Goal: Find contact information: Find contact information

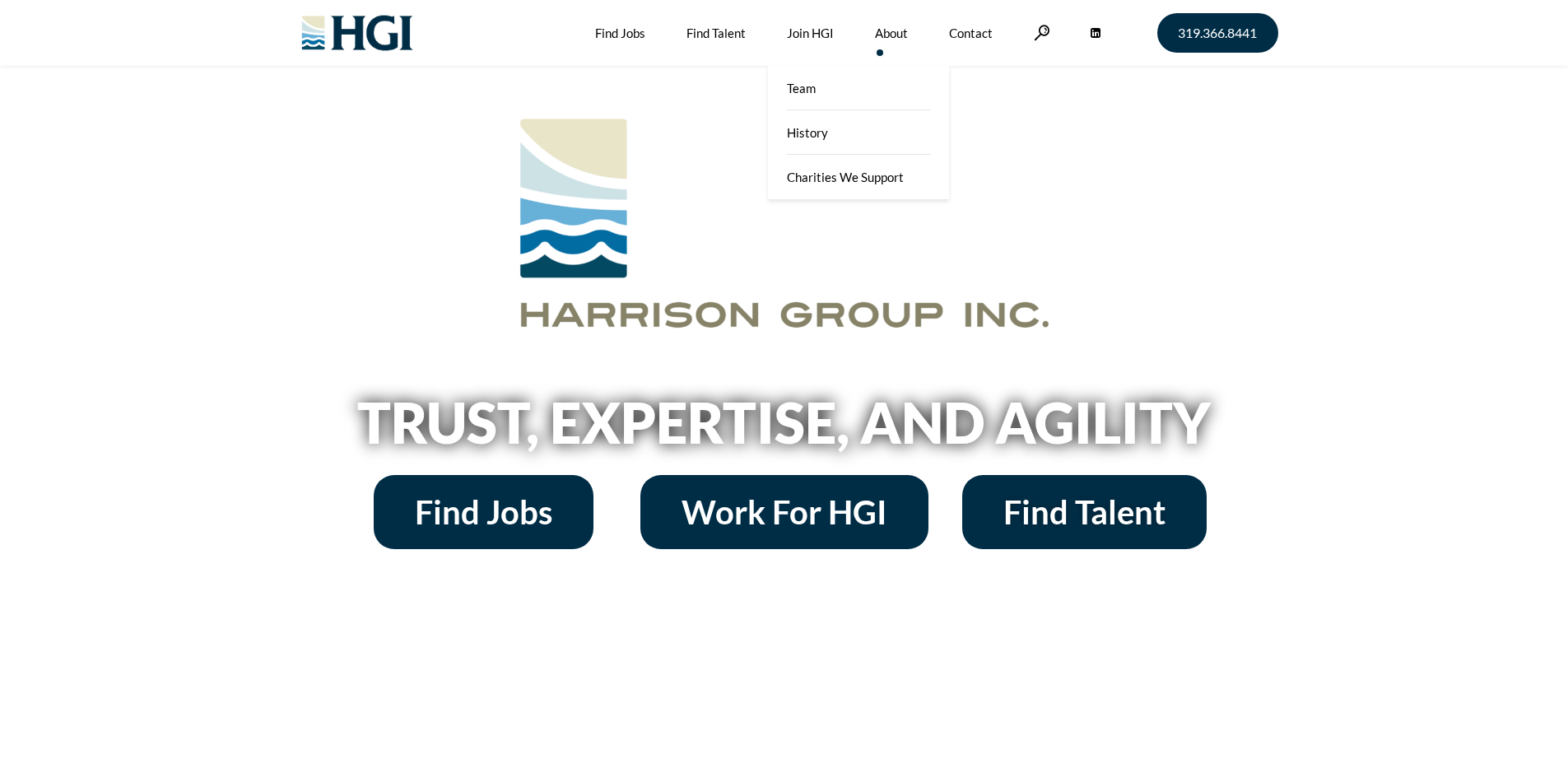
click at [940, 30] on li "About Team History Charities We Support" at bounding box center [913, 33] width 74 height 66
click at [943, 31] on li "About Team History Charities We Support" at bounding box center [913, 33] width 74 height 66
click at [971, 44] on link "Contact" at bounding box center [971, 33] width 44 height 66
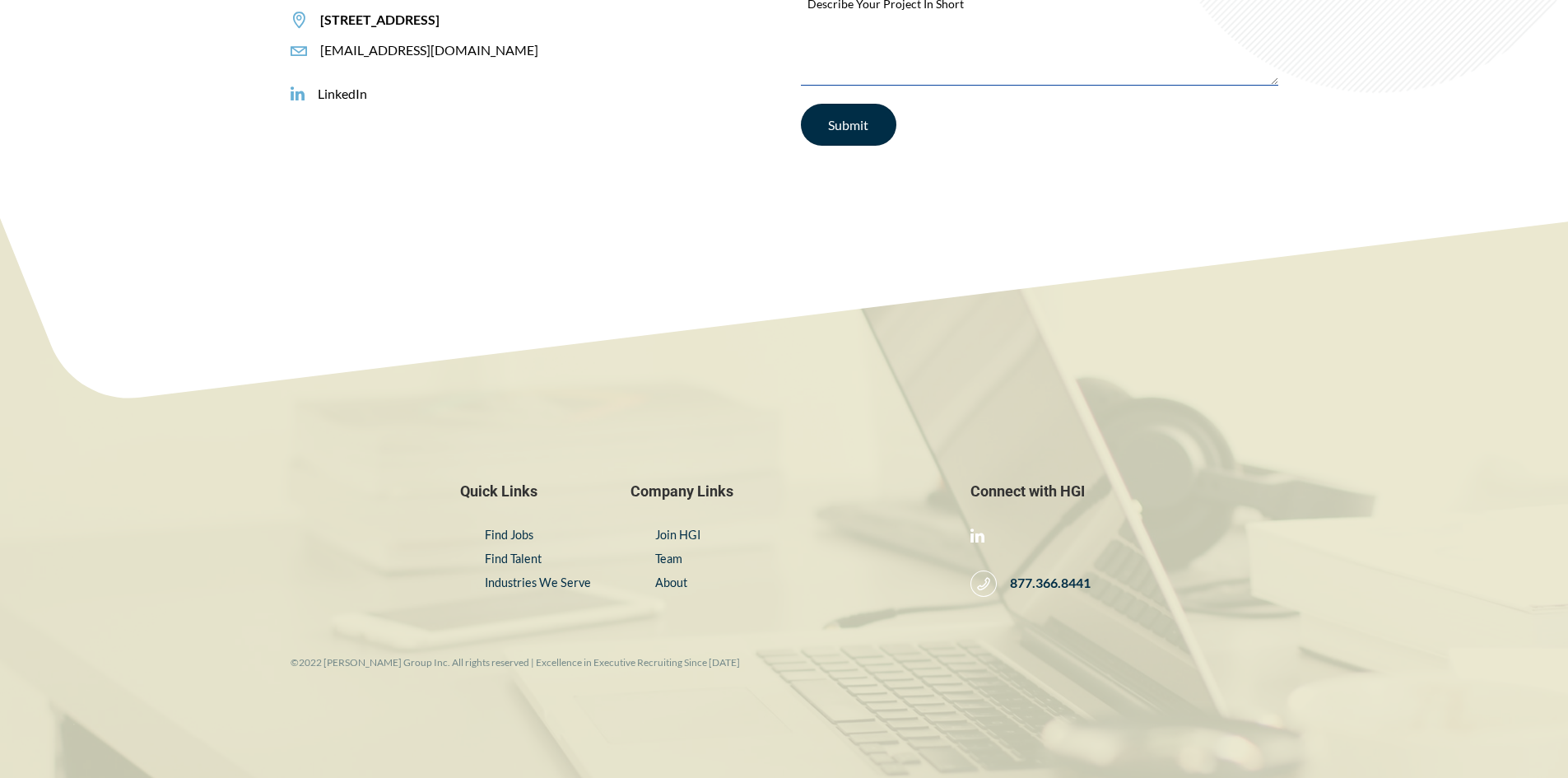
scroll to position [423, 0]
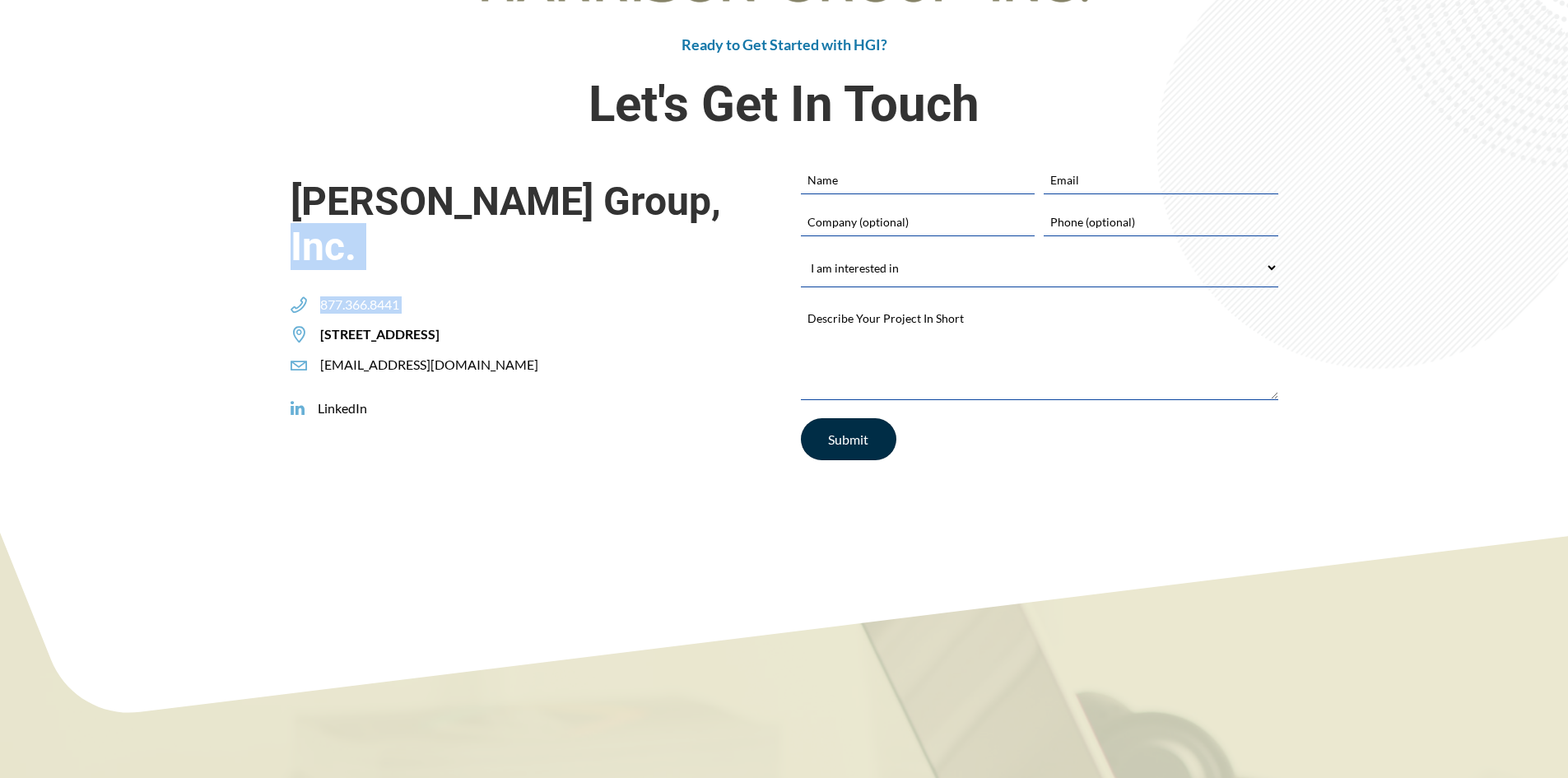
drag, startPoint x: 672, startPoint y: 283, endPoint x: 680, endPoint y: 299, distance: 17.9
click at [680, 299] on div "Harrison Group, Inc. 877.366.8441 305 2ND STREET SE, SUITE 400, CEDAR RAPIDS, I…" at bounding box center [529, 270] width 478 height 208
